Goal: Task Accomplishment & Management: Use online tool/utility

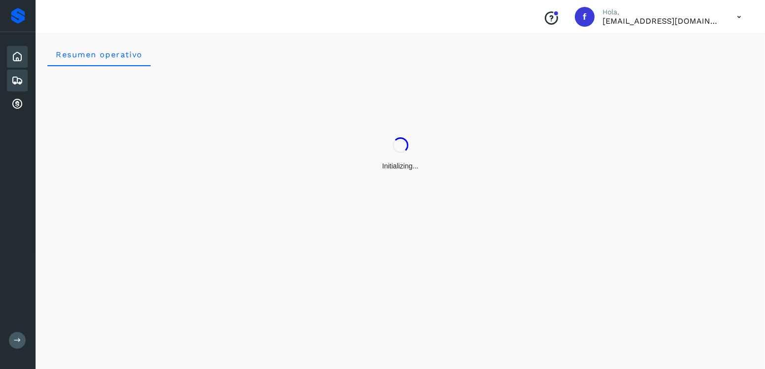
click at [27, 80] on div "Embarques" at bounding box center [17, 81] width 21 height 22
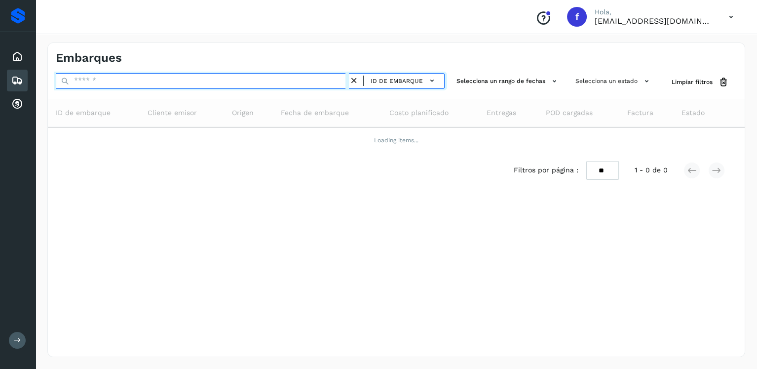
click at [166, 82] on input "text" at bounding box center [202, 81] width 293 height 16
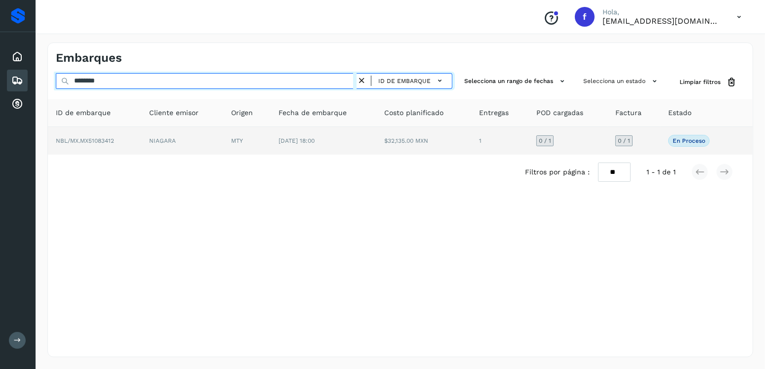
type input "********"
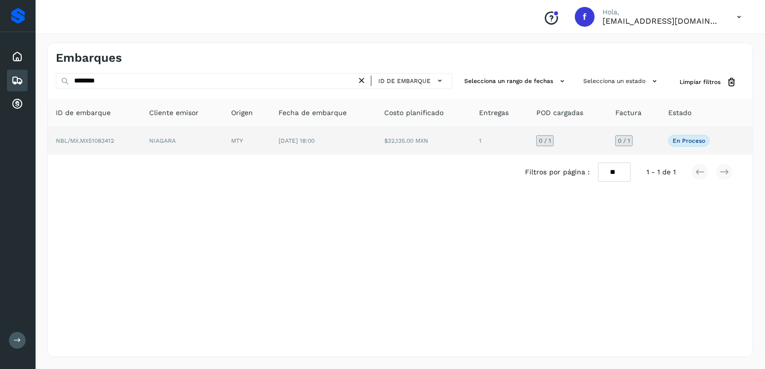
click at [274, 140] on td "[DATE] 18:00" at bounding box center [324, 141] width 106 height 28
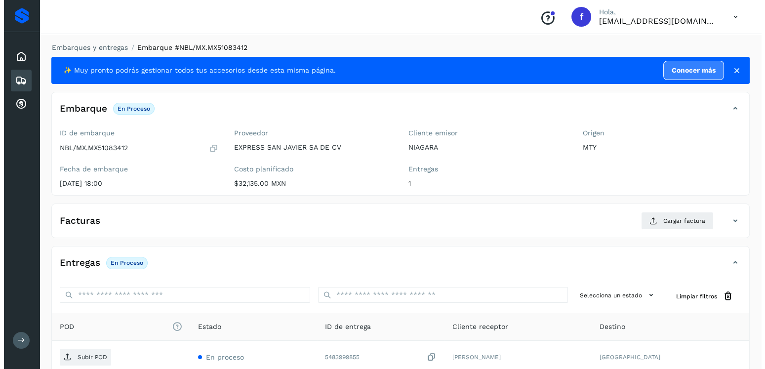
scroll to position [100, 0]
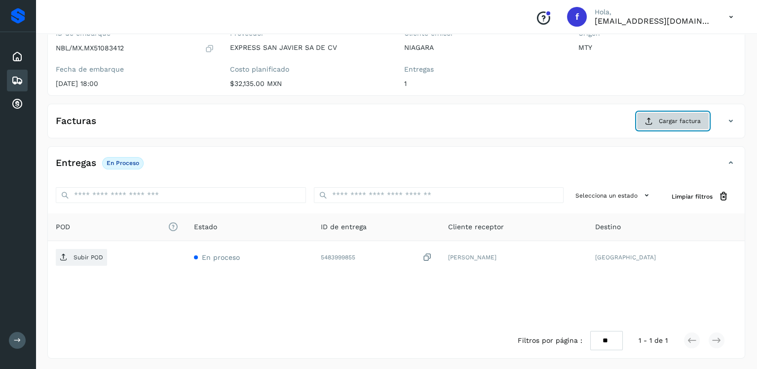
click at [653, 119] on icon at bounding box center [649, 121] width 8 height 8
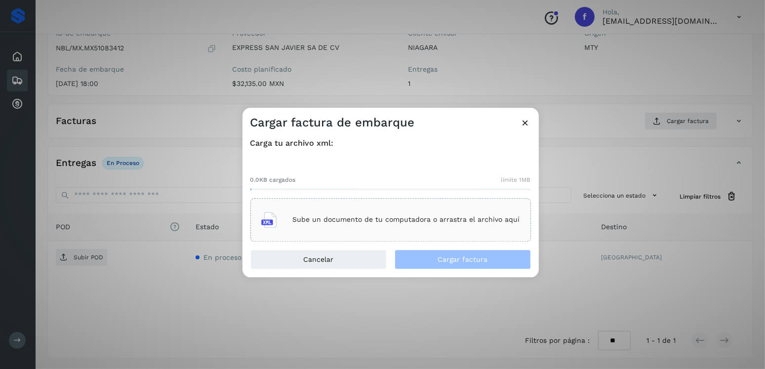
click at [376, 212] on div "Sube un documento de tu computadora o arrastra el archivo aquí" at bounding box center [390, 219] width 259 height 27
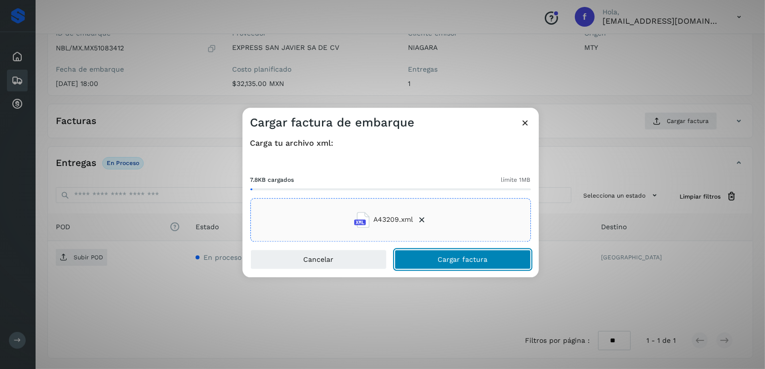
click at [443, 261] on span "Cargar factura" at bounding box center [462, 259] width 50 height 7
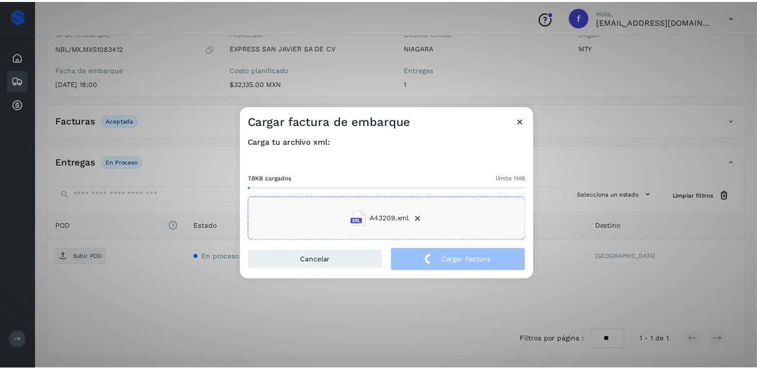
scroll to position [99, 0]
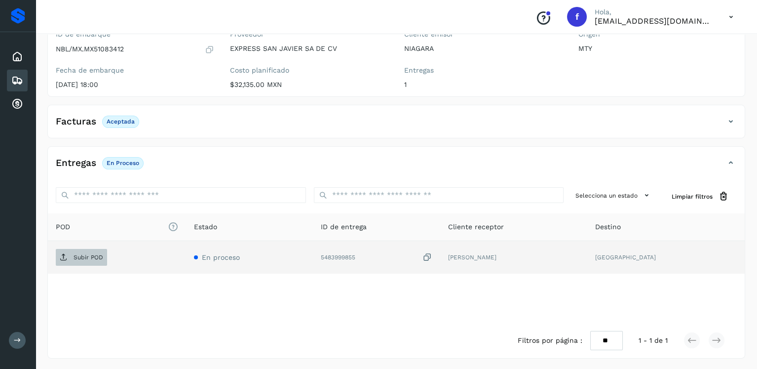
click at [66, 260] on span "Subir POD" at bounding box center [81, 257] width 51 height 16
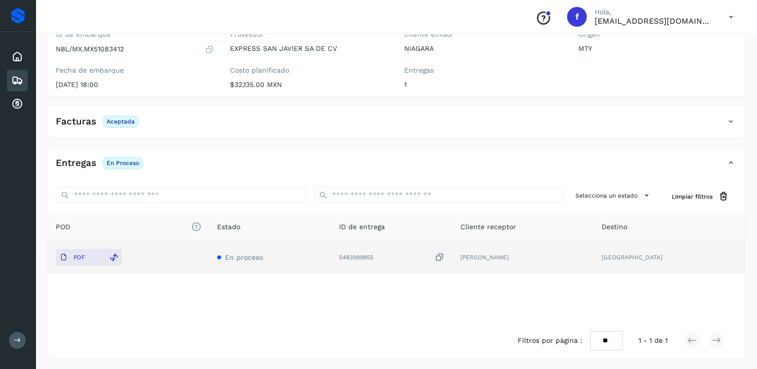
click at [10, 83] on div "Embarques" at bounding box center [17, 81] width 21 height 22
